Goal: Find specific page/section: Find specific page/section

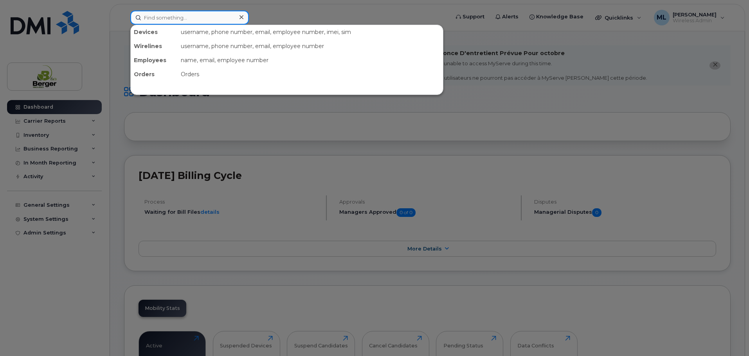
click at [157, 19] on input at bounding box center [189, 18] width 119 height 14
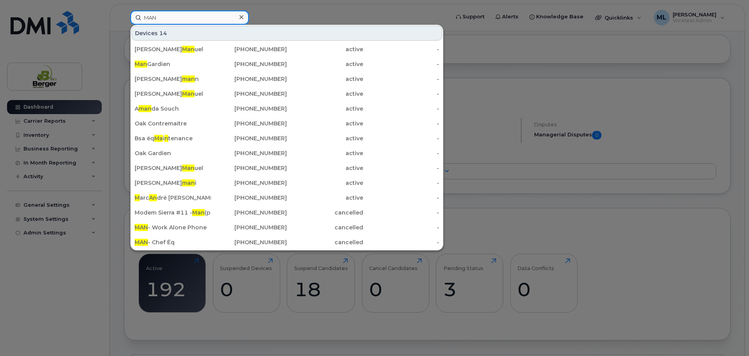
scroll to position [78, 0]
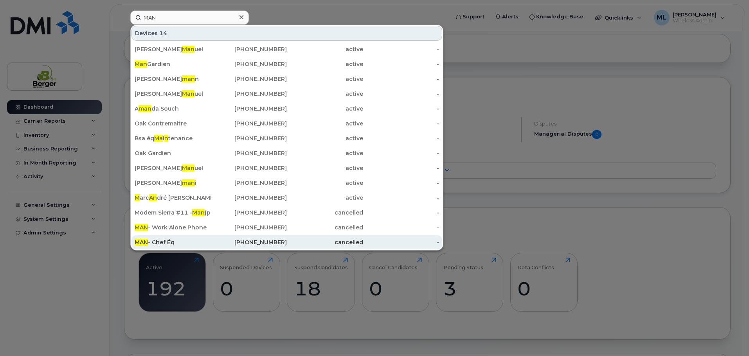
click at [189, 239] on div "MAN - Chef Éq" at bounding box center [173, 243] width 76 height 8
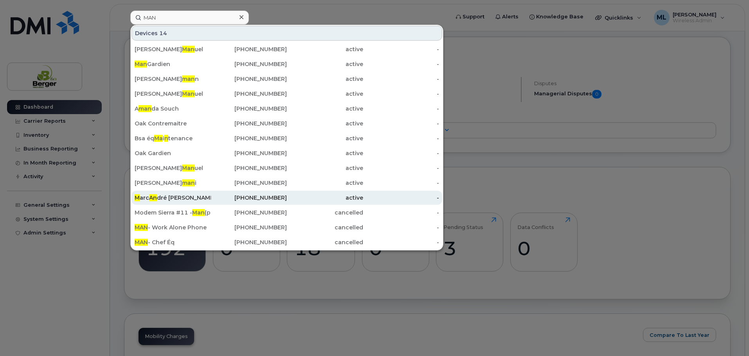
scroll to position [156, 0]
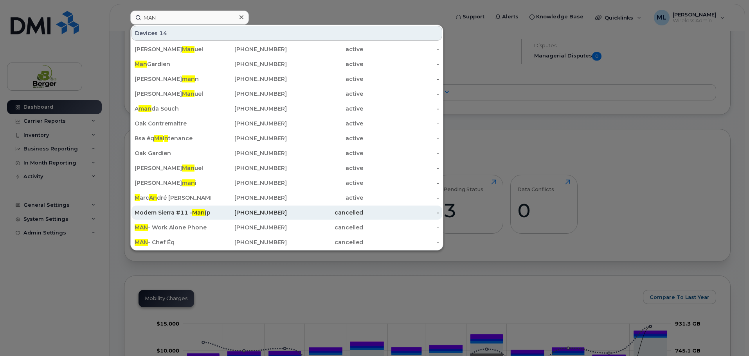
drag, startPoint x: 156, startPoint y: 241, endPoint x: 222, endPoint y: 216, distance: 69.7
click at [157, 241] on div "MAN - Chef Éq" at bounding box center [173, 243] width 76 height 8
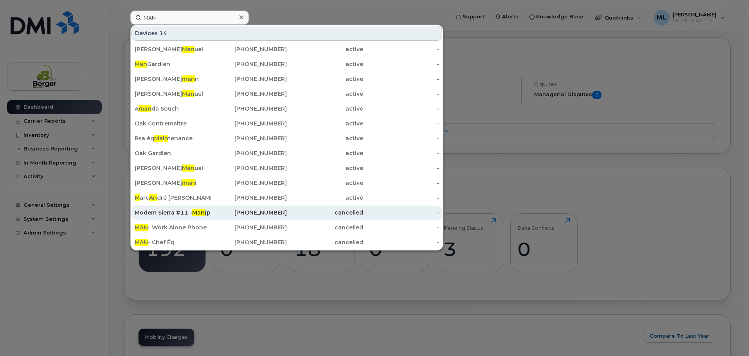
scroll to position [117, 0]
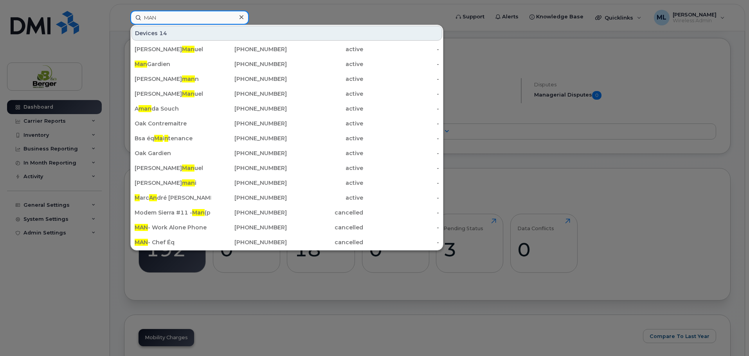
click at [159, 24] on input "MAN" at bounding box center [189, 18] width 119 height 14
drag, startPoint x: 160, startPoint y: 18, endPoint x: 142, endPoint y: 22, distance: 18.3
click at [142, 22] on input "MAN" at bounding box center [189, 18] width 119 height 14
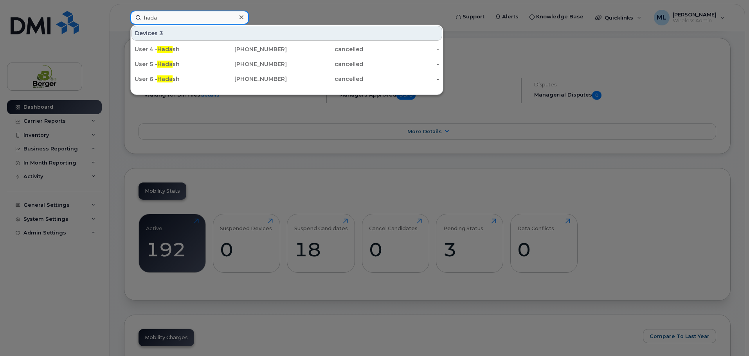
drag, startPoint x: 163, startPoint y: 17, endPoint x: 145, endPoint y: 20, distance: 18.3
click at [145, 20] on input "hada" at bounding box center [189, 18] width 119 height 14
type input "m"
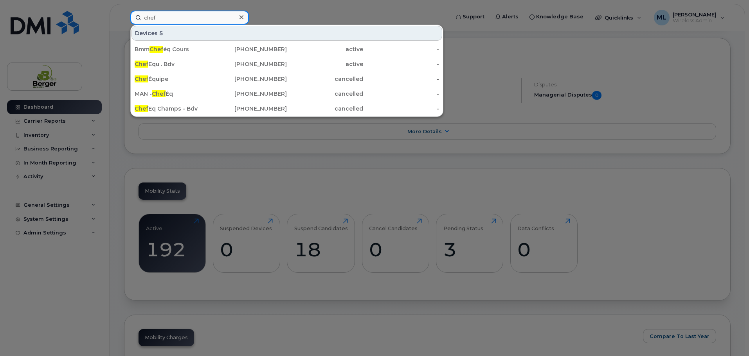
drag, startPoint x: 182, startPoint y: 20, endPoint x: 138, endPoint y: 19, distance: 43.8
click at [138, 19] on input "chef" at bounding box center [189, 18] width 119 height 14
type input "chef"
click at [306, 23] on div at bounding box center [374, 178] width 749 height 356
